Goal: Task Accomplishment & Management: Manage account settings

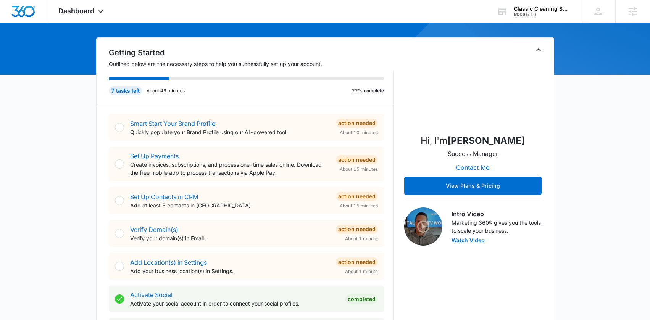
scroll to position [70, 0]
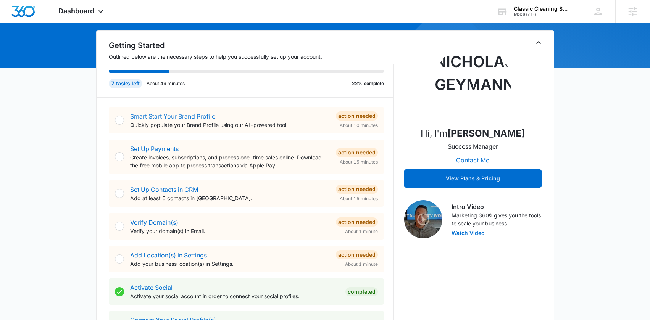
click at [178, 117] on link "Smart Start Your Brand Profile" at bounding box center [172, 117] width 85 height 8
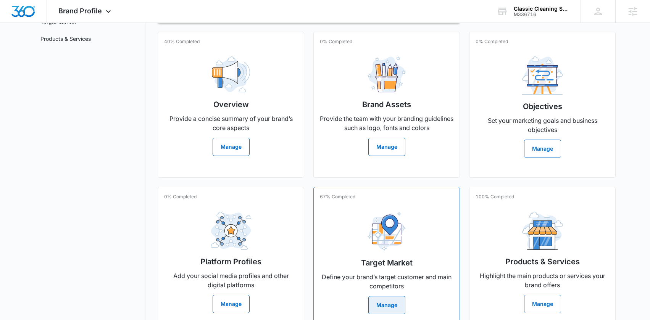
scroll to position [136, 0]
click at [389, 141] on button "Manage" at bounding box center [387, 146] width 37 height 18
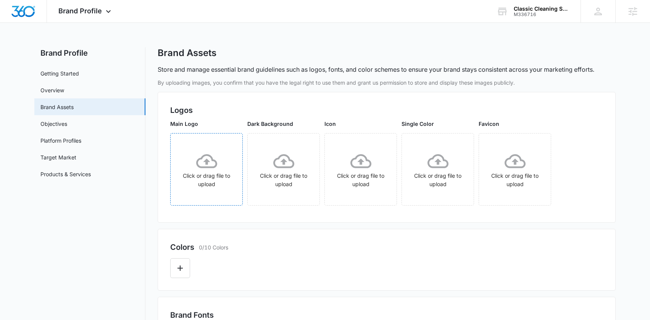
click at [207, 172] on div "Click or drag file to upload" at bounding box center [207, 170] width 72 height 38
click at [284, 166] on icon at bounding box center [283, 161] width 21 height 21
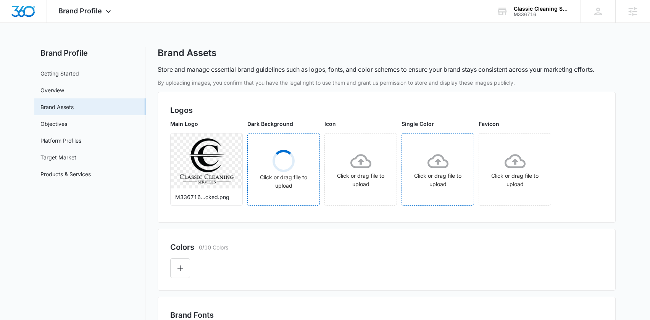
click at [443, 167] on icon at bounding box center [438, 161] width 21 height 14
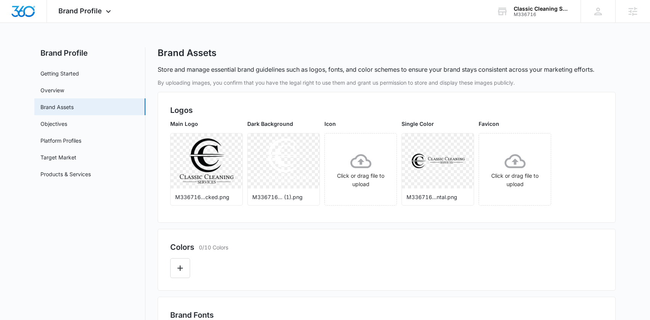
click at [360, 168] on icon at bounding box center [361, 161] width 21 height 14
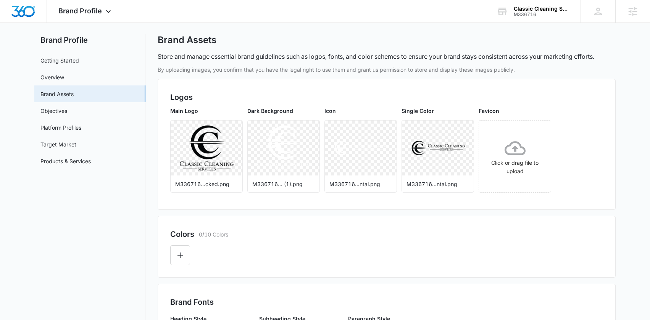
scroll to position [13, 0]
click at [180, 259] on icon "Edit Color" at bounding box center [180, 255] width 9 height 9
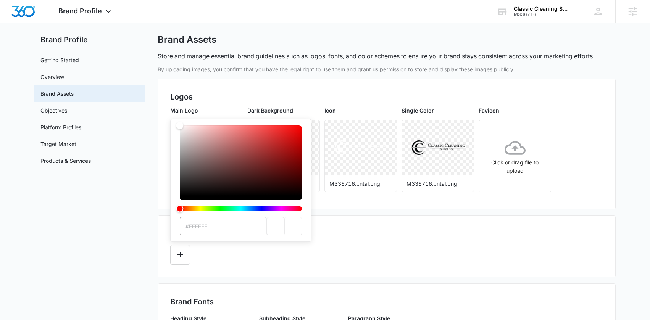
click at [224, 227] on input "#FFFFFF" at bounding box center [223, 226] width 87 height 18
type input "#FFFFFf"
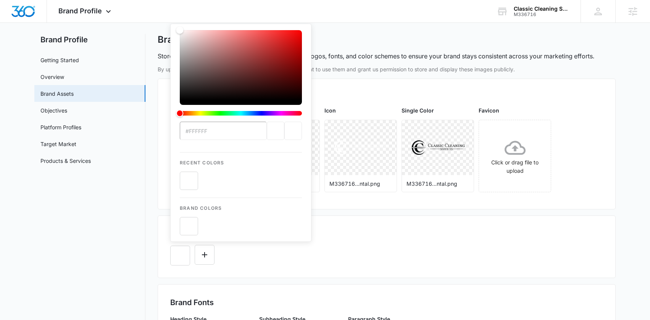
click at [338, 281] on div "By uploading images, you confirm that you have the legal right to use them and …" at bounding box center [387, 319] width 458 height 508
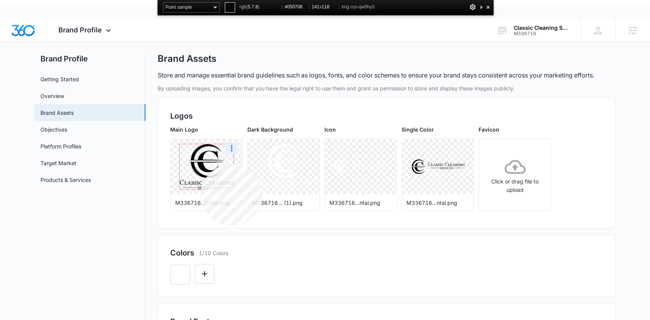
click at [201, 165] on img at bounding box center [207, 166] width 54 height 45
click at [198, 273] on button "Edit Color" at bounding box center [205, 274] width 20 height 20
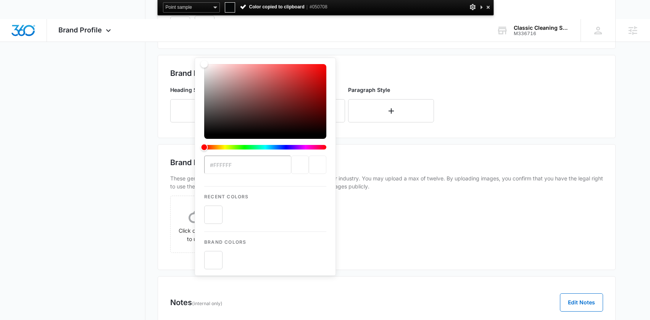
type input "#050708"
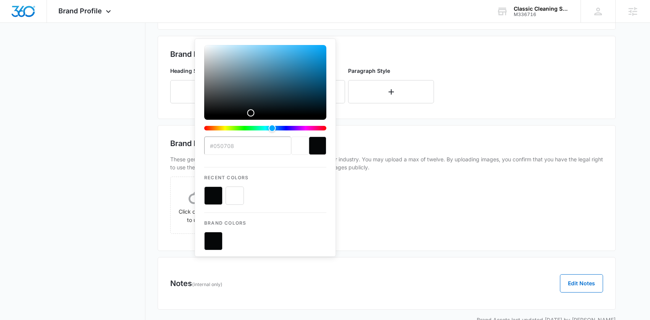
click at [445, 242] on div "Brand Images 0/12 Images These generalized images represent your company as wel…" at bounding box center [387, 188] width 458 height 126
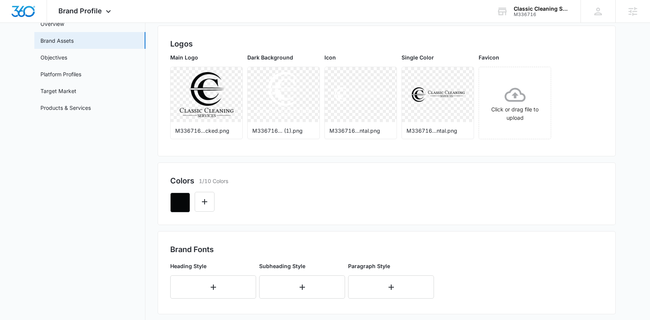
scroll to position [0, 0]
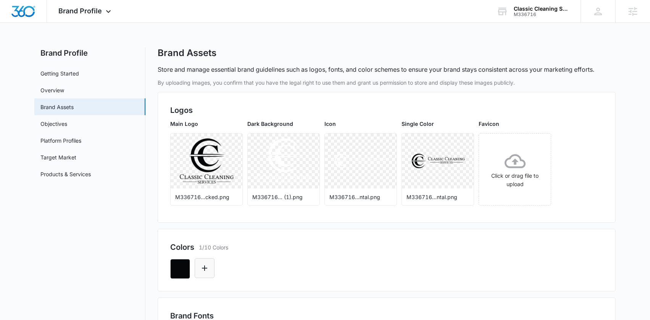
click at [204, 272] on icon "Edit Color" at bounding box center [204, 268] width 9 height 9
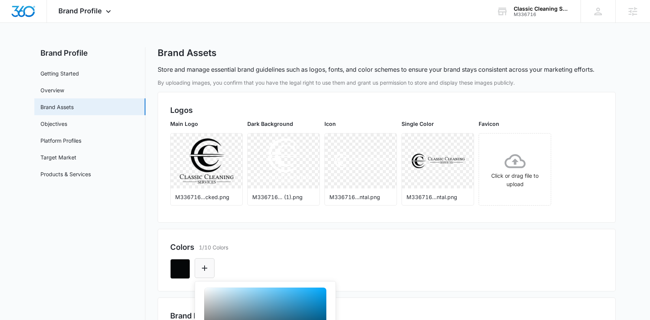
scroll to position [226, 0]
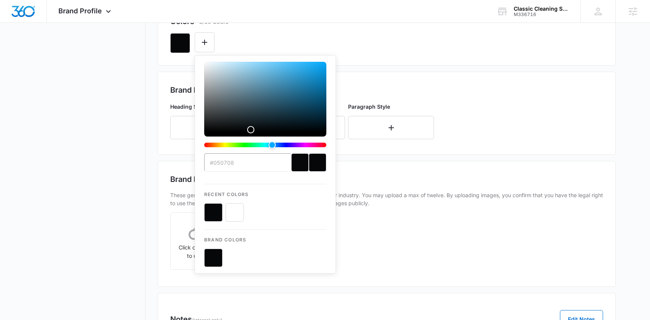
click at [233, 212] on button "color-picker-container" at bounding box center [235, 213] width 18 height 18
type input "#FFFFFF"
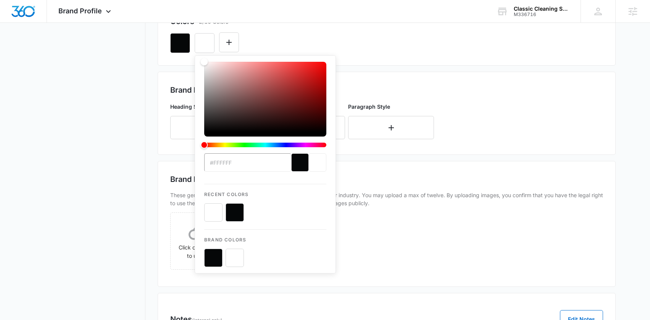
click at [423, 245] on div "Click or drag file to upload" at bounding box center [386, 244] width 433 height 62
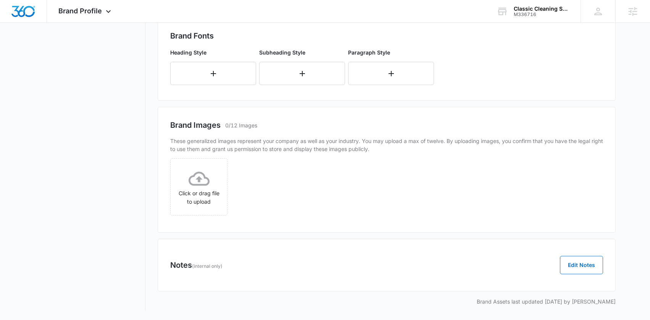
scroll to position [15, 0]
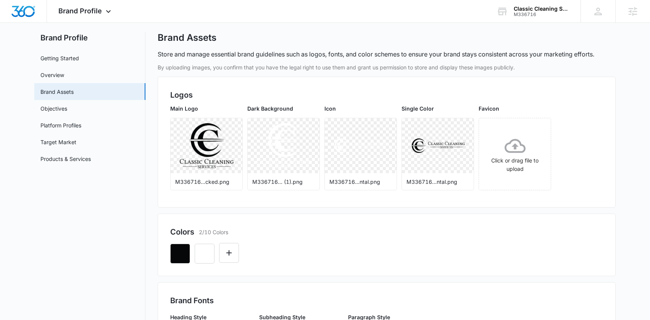
click at [345, 222] on div "Colors 2/10 Colors" at bounding box center [387, 245] width 458 height 63
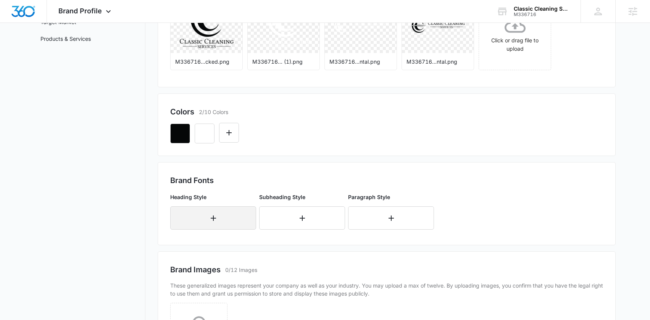
click at [217, 213] on button "button" at bounding box center [213, 218] width 86 height 23
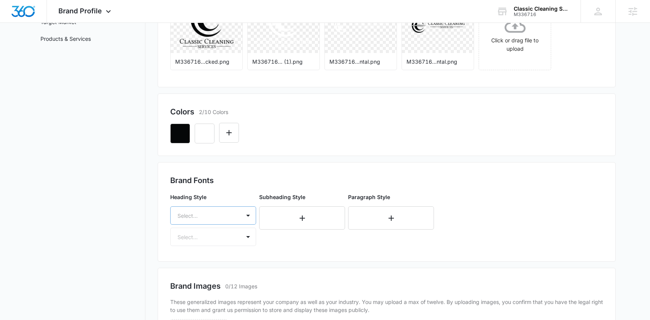
click at [220, 214] on div "Select..." at bounding box center [213, 216] width 86 height 18
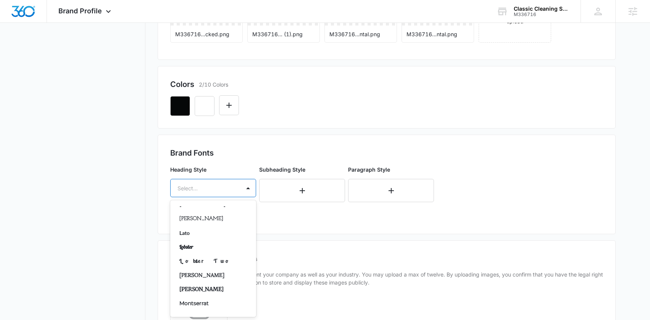
scroll to position [252, 0]
click at [202, 232] on p "Lato" at bounding box center [213, 232] width 66 height 8
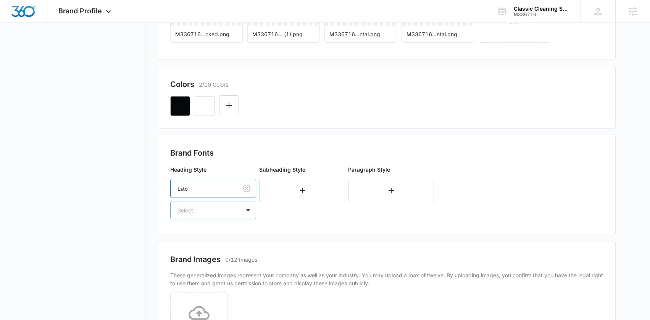
click at [206, 212] on div at bounding box center [204, 211] width 53 height 10
click at [192, 238] on p "Regular" at bounding box center [213, 237] width 66 height 8
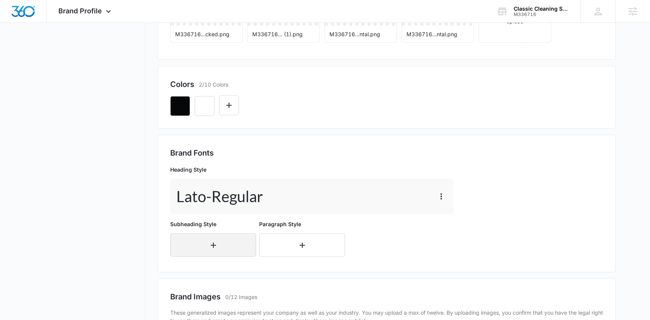
click at [207, 248] on button "button" at bounding box center [213, 245] width 86 height 23
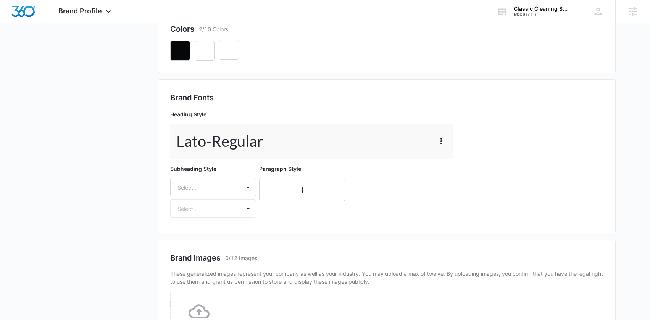
scroll to position [227, 0]
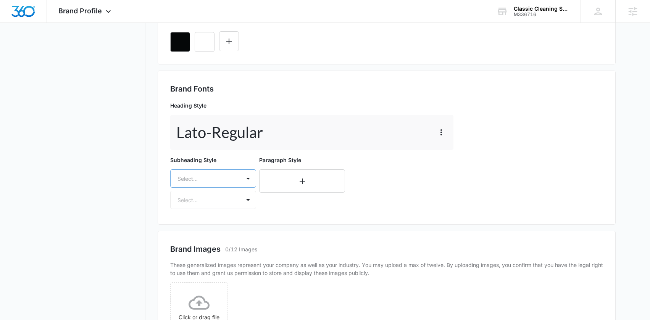
click at [226, 176] on div at bounding box center [204, 179] width 53 height 10
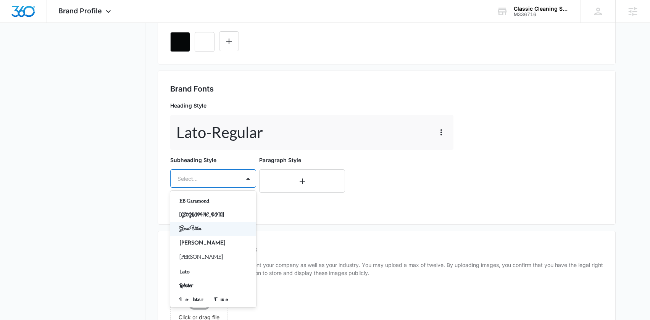
scroll to position [203, 0]
click at [194, 272] on p "Lato" at bounding box center [213, 271] width 66 height 8
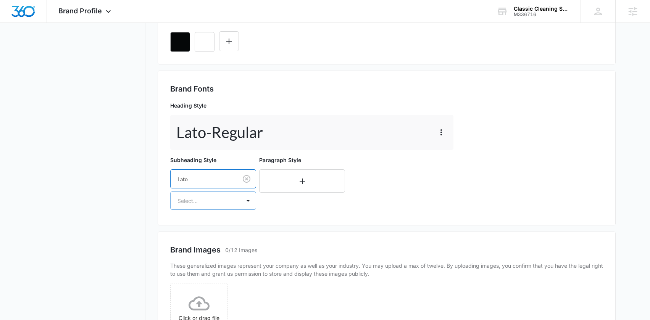
click at [224, 198] on div at bounding box center [204, 201] width 53 height 10
click at [201, 231] on p "Regular" at bounding box center [213, 228] width 66 height 8
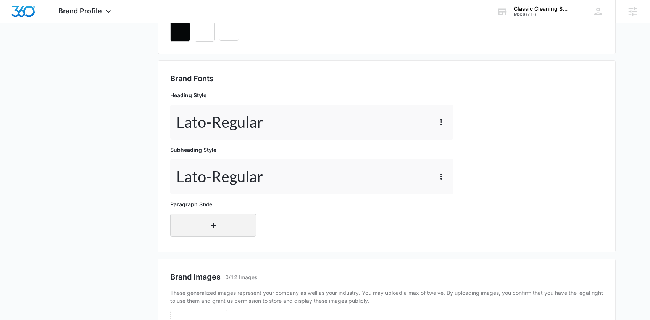
click at [215, 220] on button "button" at bounding box center [213, 225] width 86 height 23
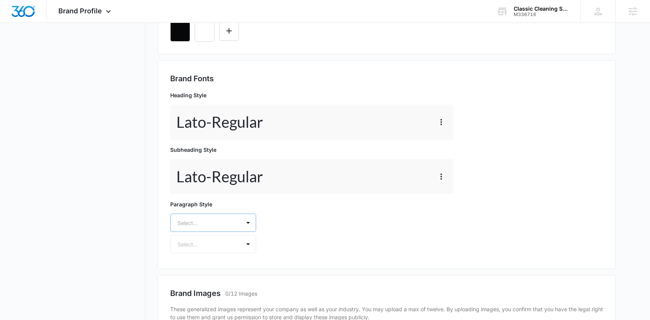
scroll to position [272, 0]
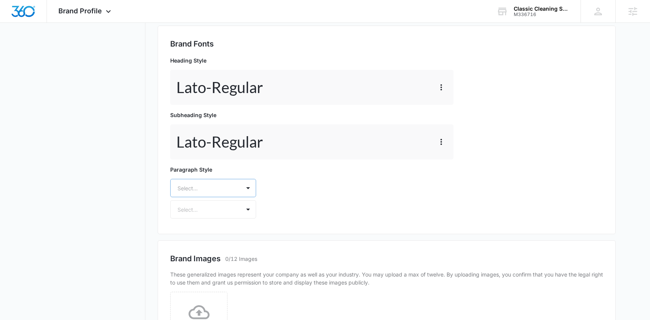
click at [212, 197] on div "Select..." at bounding box center [213, 188] width 86 height 18
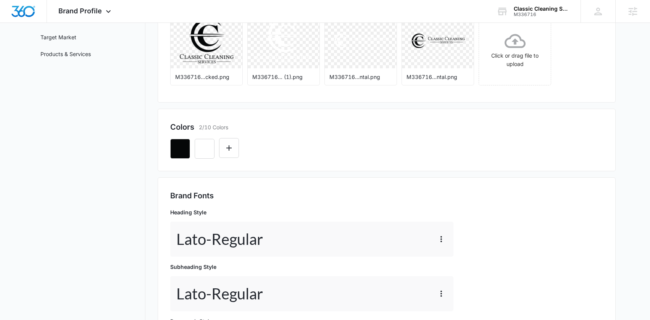
scroll to position [204, 0]
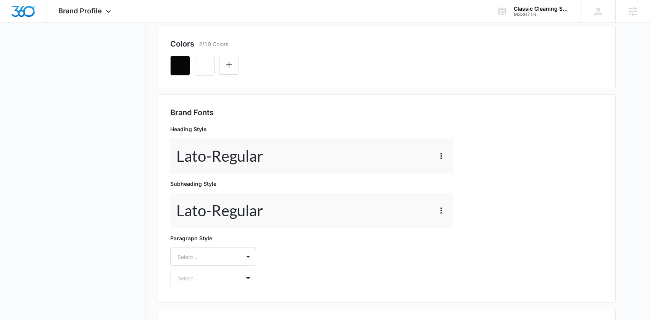
click at [228, 157] on p "Lato - Regular" at bounding box center [219, 156] width 87 height 23
click at [442, 152] on icon "button" at bounding box center [441, 156] width 9 height 9
click at [449, 176] on div "Edit" at bounding box center [453, 177] width 16 height 5
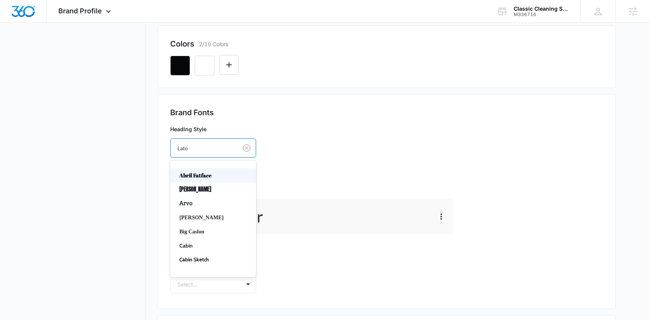
click at [204, 149] on div at bounding box center [203, 149] width 50 height 10
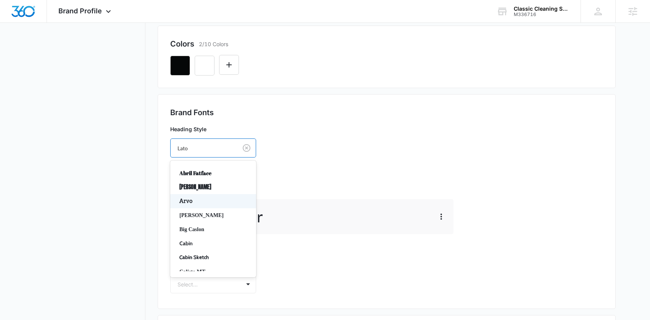
scroll to position [0, 0]
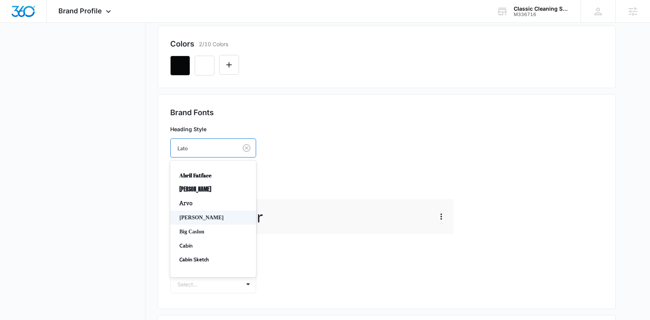
click at [214, 220] on p "[PERSON_NAME]" at bounding box center [213, 218] width 66 height 8
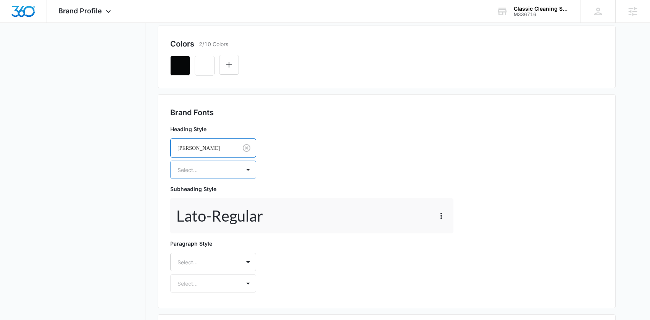
click at [213, 170] on div at bounding box center [204, 170] width 53 height 10
click at [207, 144] on div at bounding box center [203, 149] width 50 height 10
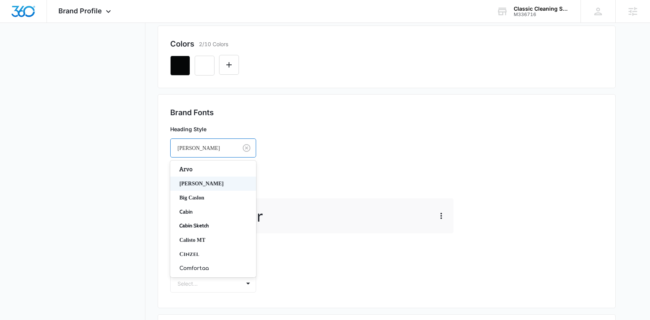
scroll to position [70, 0]
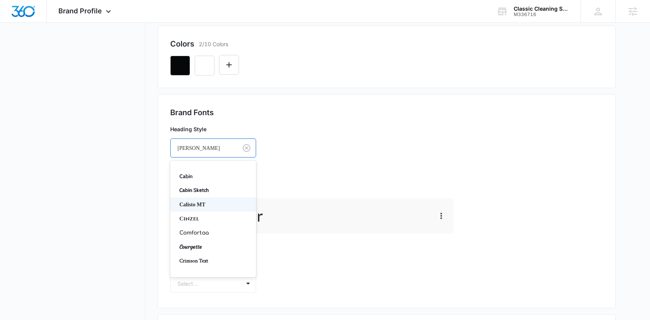
click at [211, 201] on p "Calisto MT" at bounding box center [213, 205] width 66 height 8
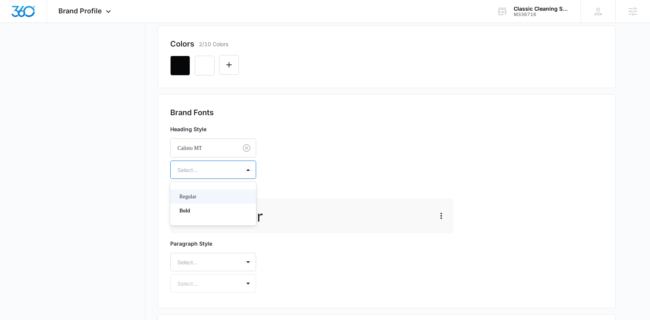
click at [227, 167] on div at bounding box center [204, 170] width 53 height 10
click at [192, 197] on p "Regular" at bounding box center [213, 197] width 66 height 8
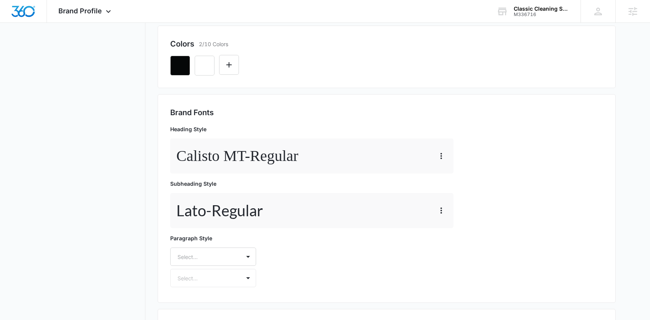
click at [251, 213] on p "Lato - Regular" at bounding box center [219, 210] width 87 height 23
click at [234, 217] on p "Lato - Regular" at bounding box center [219, 210] width 87 height 23
click at [439, 212] on icon "button" at bounding box center [441, 210] width 9 height 9
click at [450, 233] on div "Edit" at bounding box center [453, 232] width 16 height 5
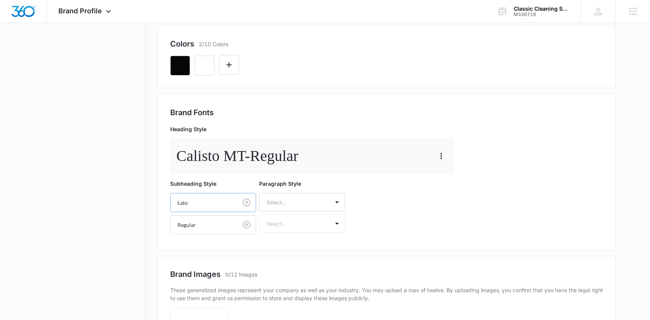
click at [196, 206] on div "Lato" at bounding box center [213, 202] width 86 height 19
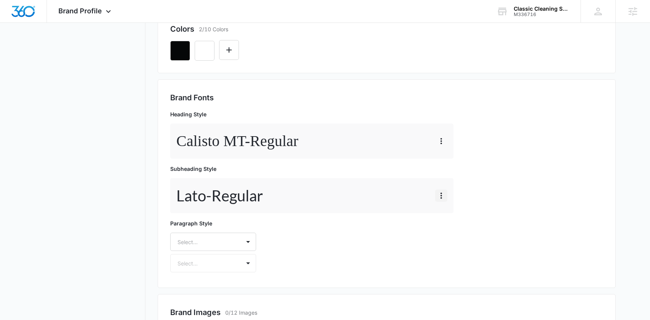
click at [445, 193] on icon "button" at bounding box center [441, 195] width 9 height 9
click at [456, 224] on button "Delete" at bounding box center [458, 228] width 44 height 11
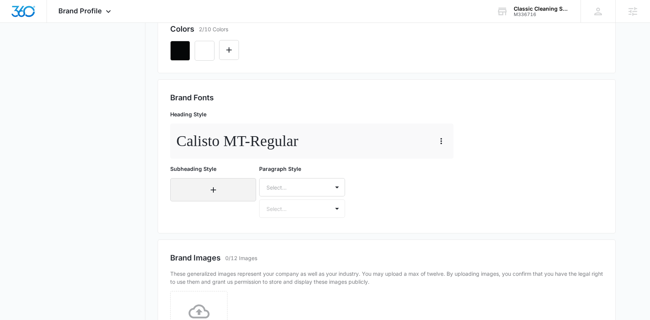
click at [214, 190] on icon "button" at bounding box center [213, 190] width 9 height 9
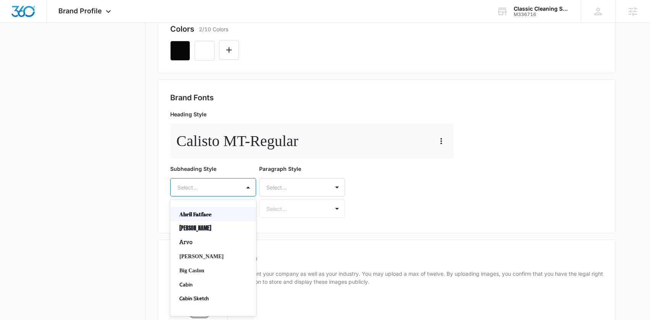
click at [214, 190] on div at bounding box center [204, 188] width 53 height 10
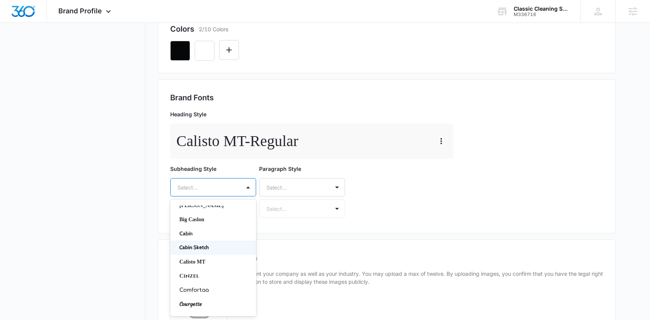
scroll to position [53, 0]
click at [201, 261] on p "Calisto MT" at bounding box center [213, 261] width 66 height 8
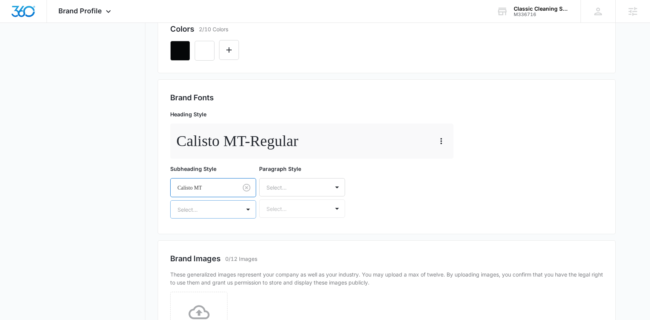
click at [216, 210] on div at bounding box center [204, 210] width 53 height 10
click at [195, 236] on p "Regular" at bounding box center [213, 237] width 66 height 8
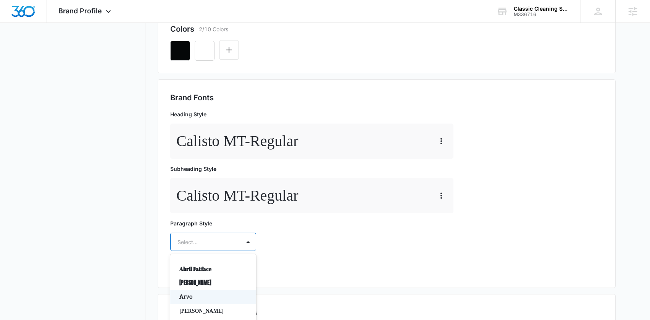
scroll to position [272, 0]
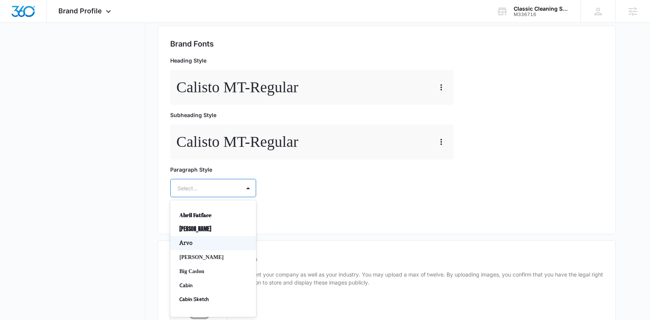
click at [212, 197] on div "Arvo, 3 of 50. 50 results available. Use Up and Down to choose options, press E…" at bounding box center [213, 188] width 86 height 18
click at [204, 250] on p "Calisto MT" at bounding box center [213, 250] width 66 height 8
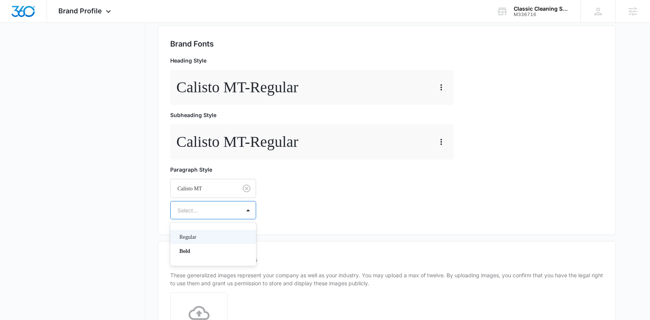
click at [204, 213] on div at bounding box center [204, 211] width 53 height 10
click at [189, 236] on p "Regular" at bounding box center [213, 237] width 66 height 8
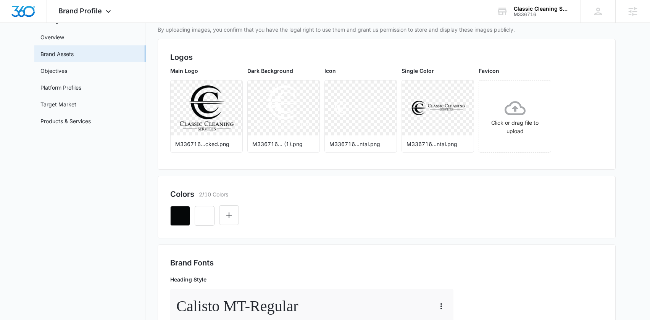
scroll to position [0, 0]
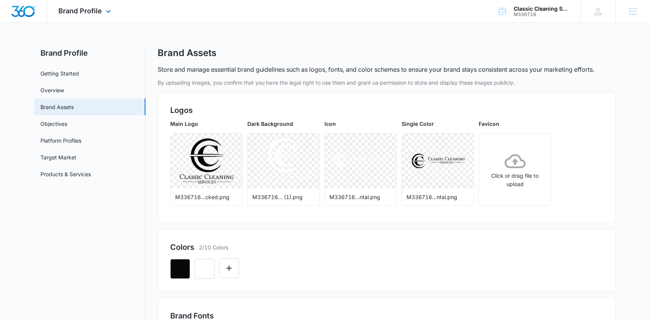
click at [29, 10] on img "Dashboard" at bounding box center [23, 11] width 24 height 11
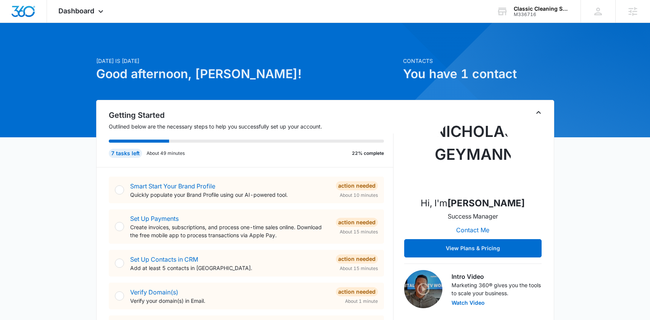
click at [197, 225] on p "Create invoices, subscriptions, and process one-time sales online. Download the…" at bounding box center [230, 231] width 200 height 16
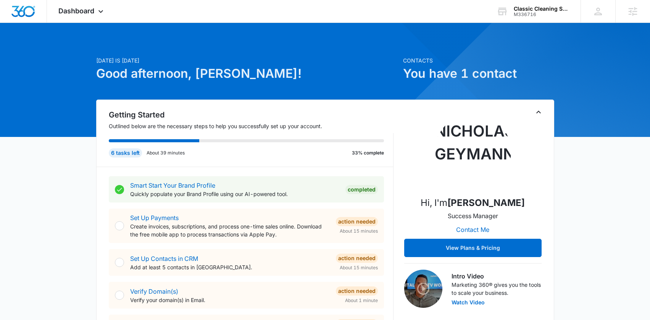
scroll to position [2, 0]
